Goal: Register for event/course

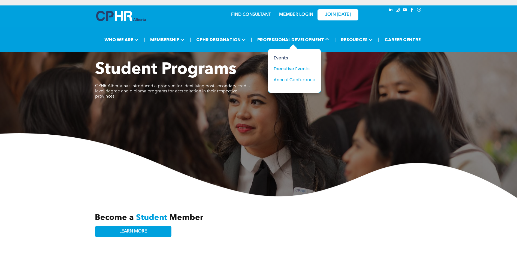
click at [285, 57] on div "Events" at bounding box center [293, 58] width 38 height 7
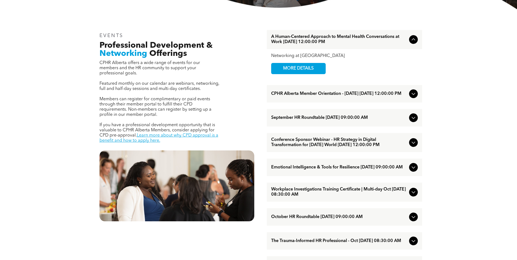
scroll to position [191, 0]
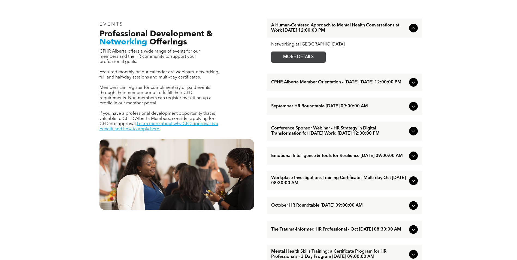
click at [293, 57] on span "MORE DETAILS" at bounding box center [298, 57] width 43 height 11
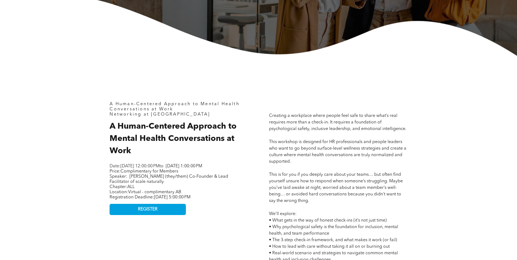
scroll to position [191, 0]
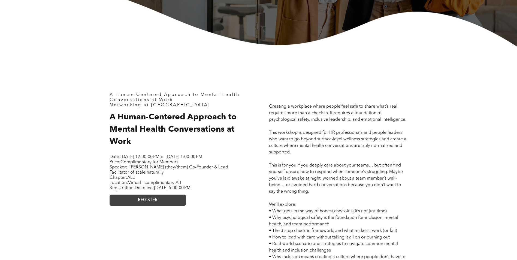
click at [169, 206] on link "REGISTER" at bounding box center [148, 200] width 76 height 11
